Goal: Complete application form

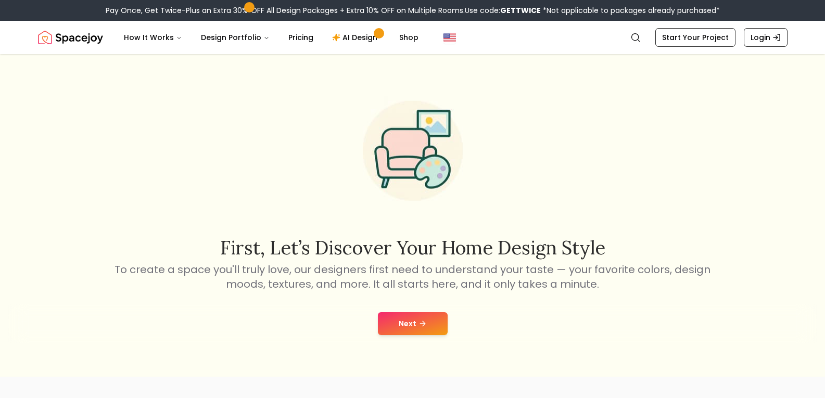
click at [406, 328] on button "Next" at bounding box center [413, 323] width 70 height 23
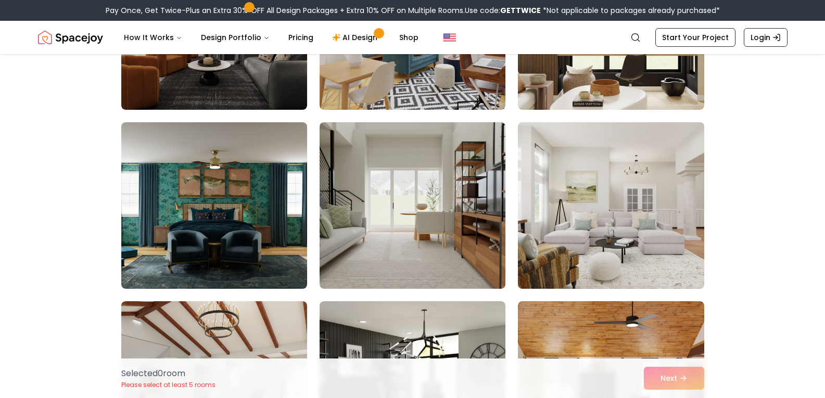
scroll to position [1458, 0]
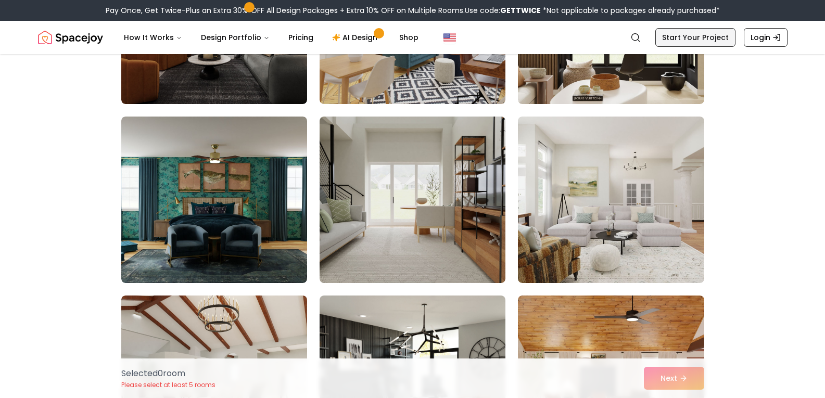
click at [697, 35] on link "Start Your Project" at bounding box center [696, 37] width 80 height 19
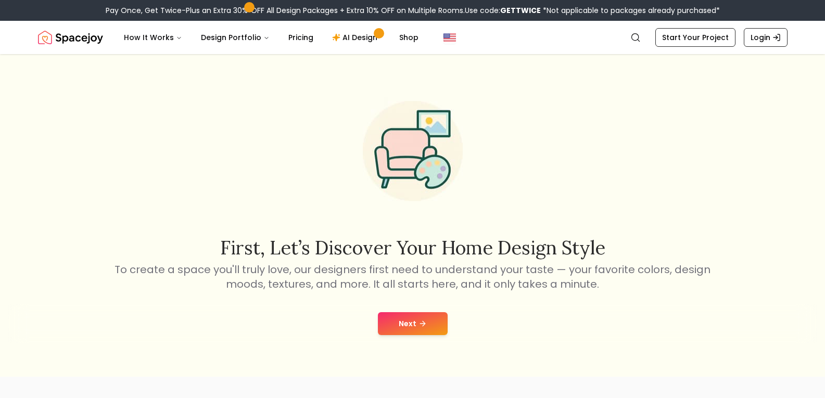
click at [413, 316] on button "Next" at bounding box center [413, 323] width 70 height 23
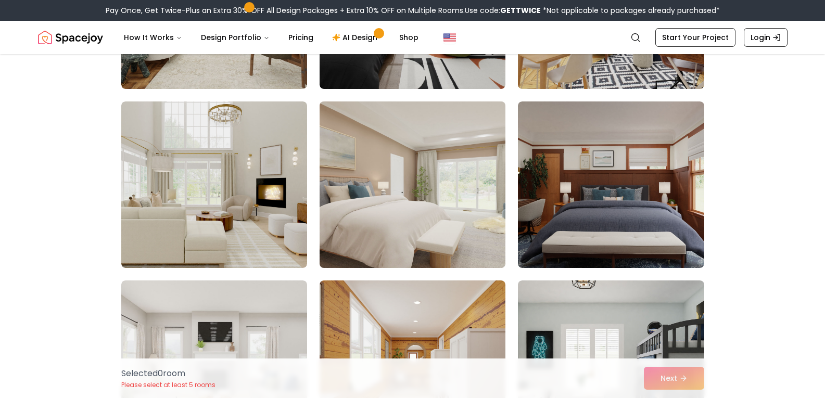
scroll to position [417, 0]
